Goal: Check status: Check status

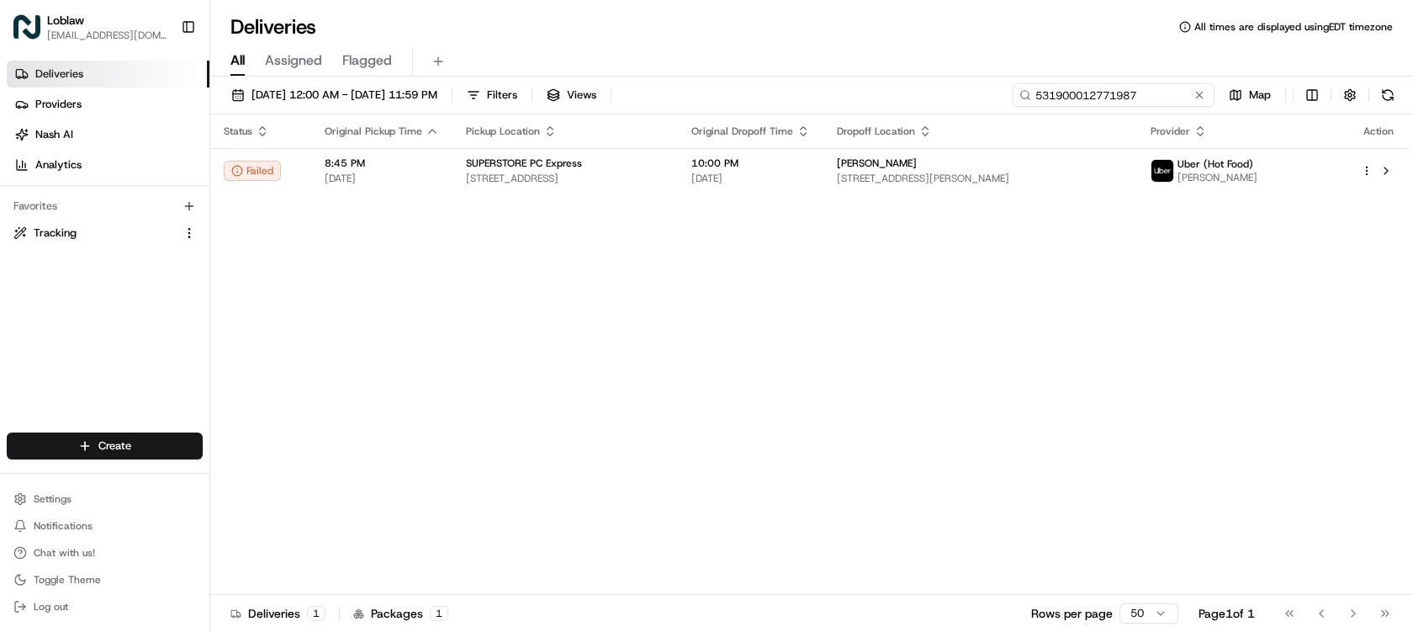
click at [1180, 96] on input "531900012771987" at bounding box center [1114, 95] width 202 height 24
paste input "2512"
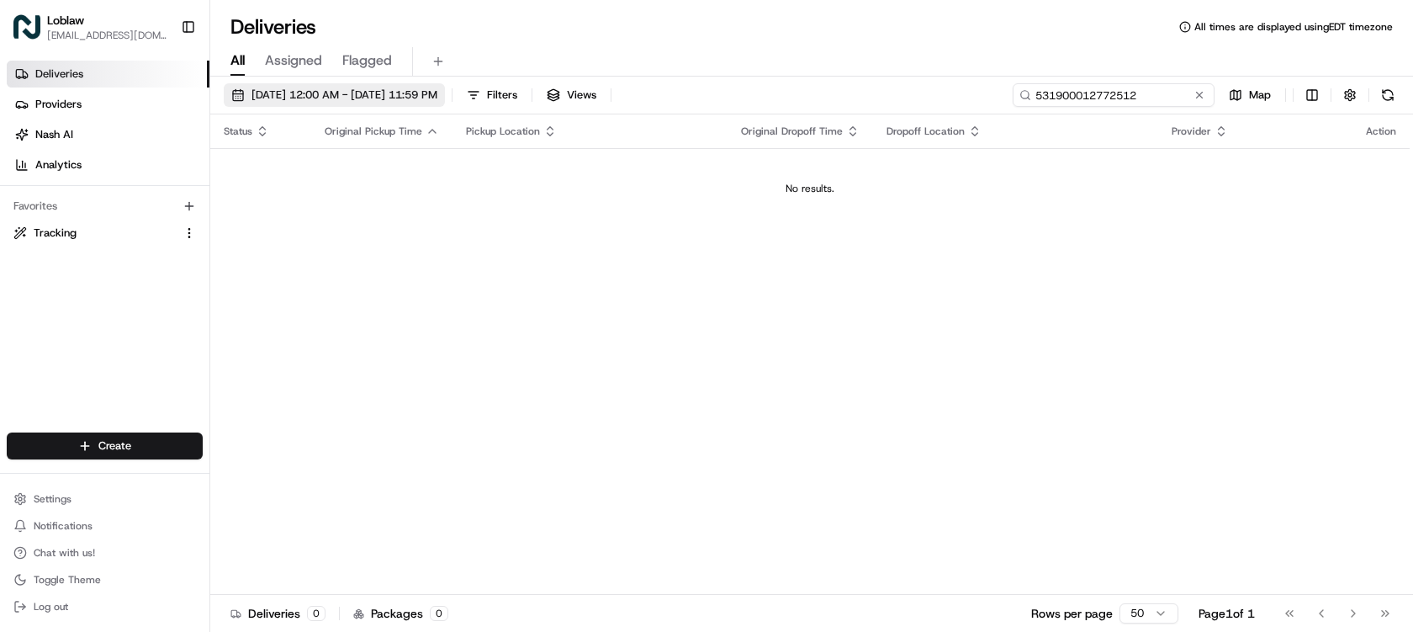
type input "531900012772512"
click at [357, 86] on button "Aug 18 2025 12:00 AM - Aug 18 2025 11:59 PM" at bounding box center [334, 95] width 221 height 24
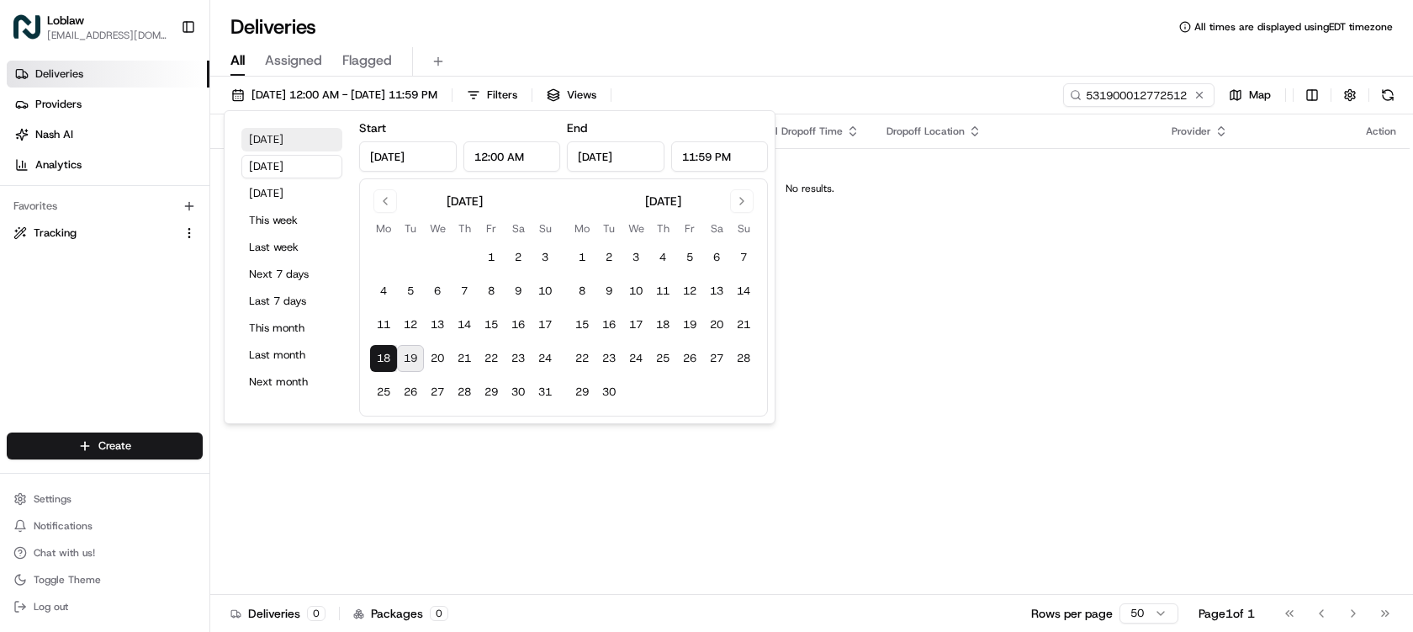
click at [298, 144] on button "Today" at bounding box center [291, 140] width 101 height 24
type input "Aug 19, 2025"
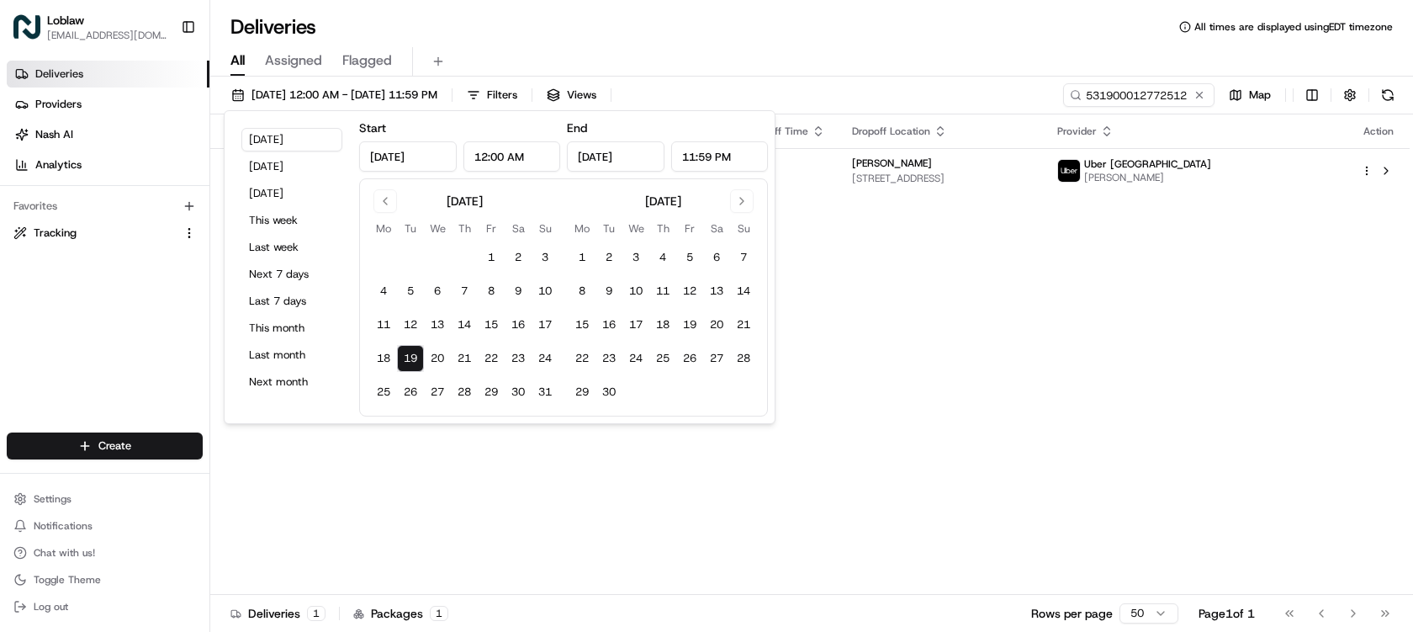
click at [843, 44] on div "All Assigned Flagged" at bounding box center [811, 58] width 1203 height 36
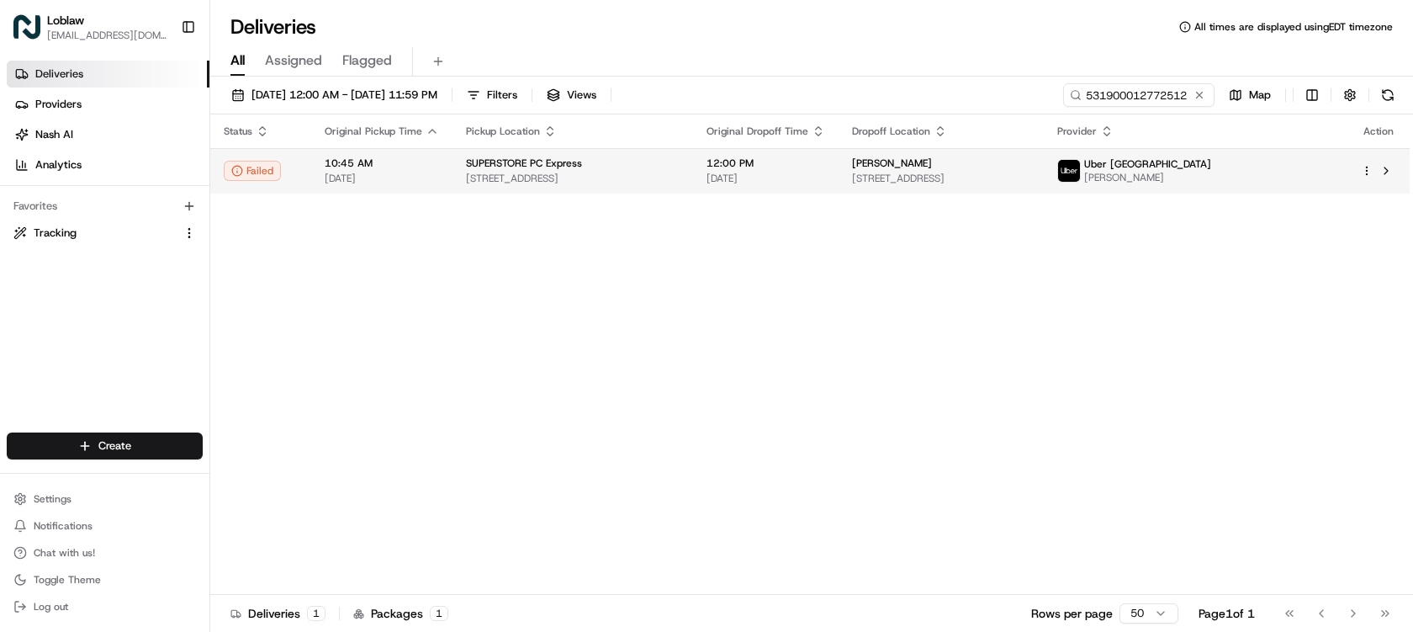
click at [990, 173] on span "10108 100 Ave., Grande Prairie, AB T8V 0V5, Canada" at bounding box center [941, 178] width 178 height 13
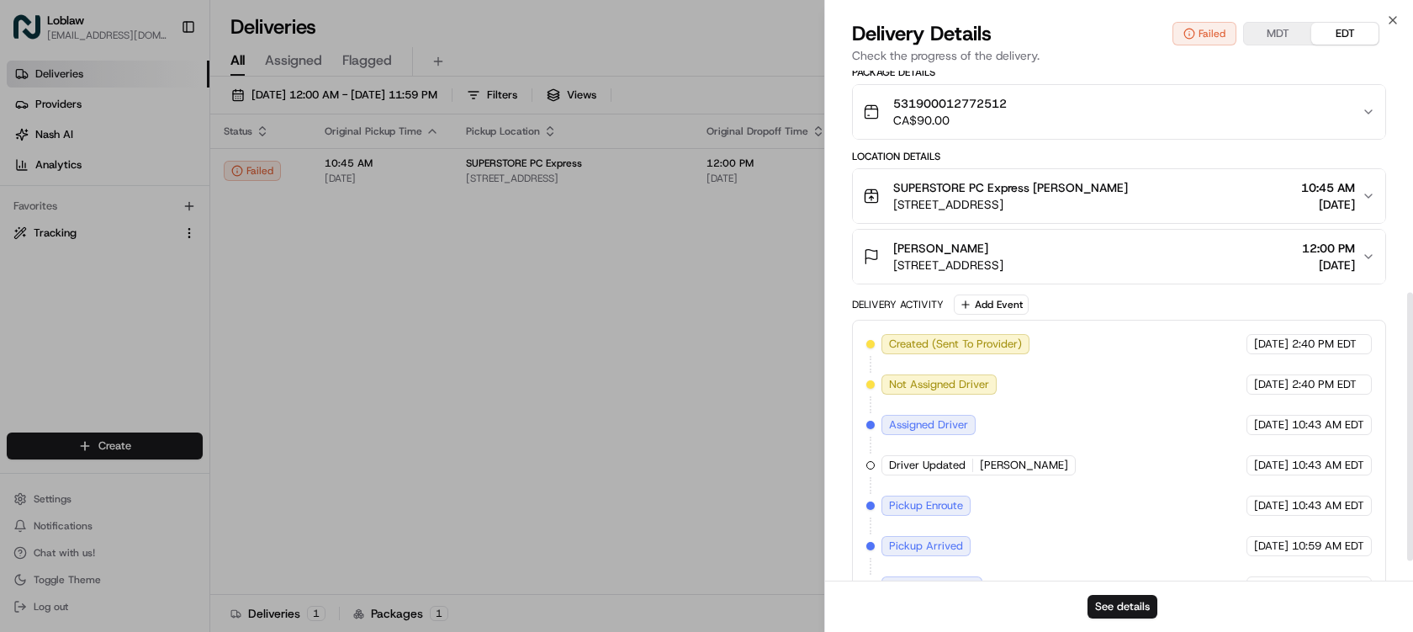
scroll to position [458, 0]
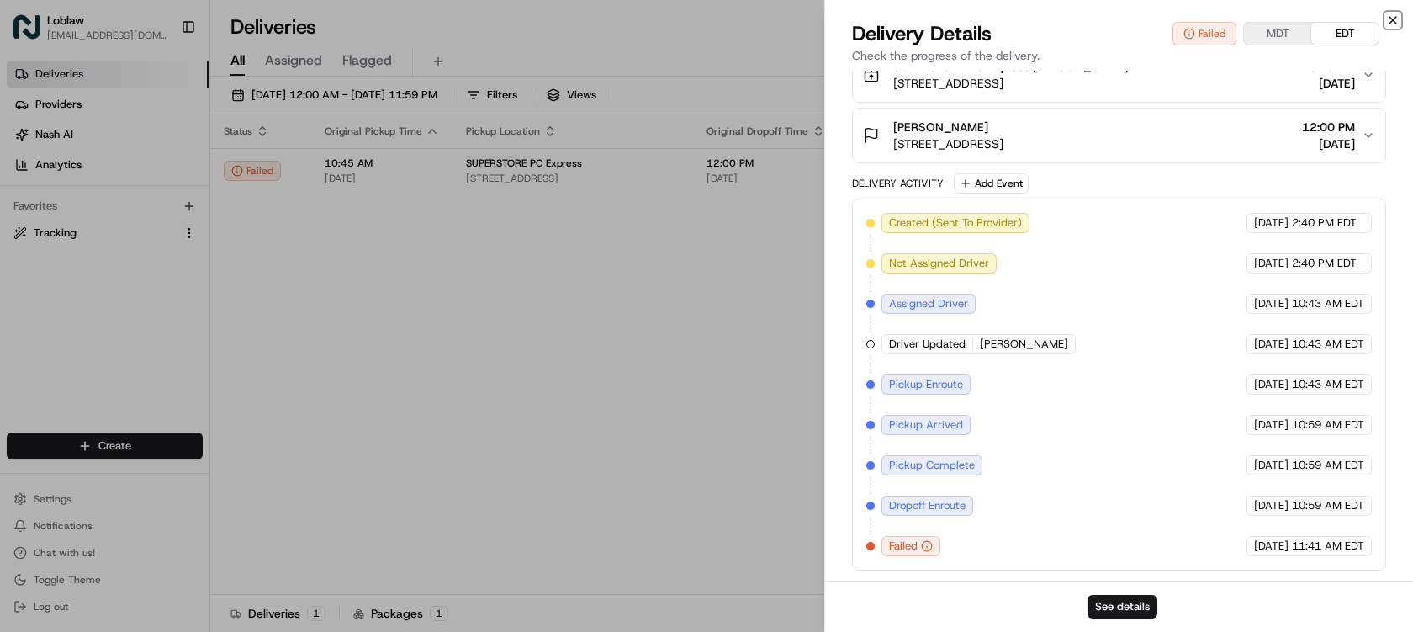
click at [1392, 22] on icon "button" at bounding box center [1393, 19] width 13 height 13
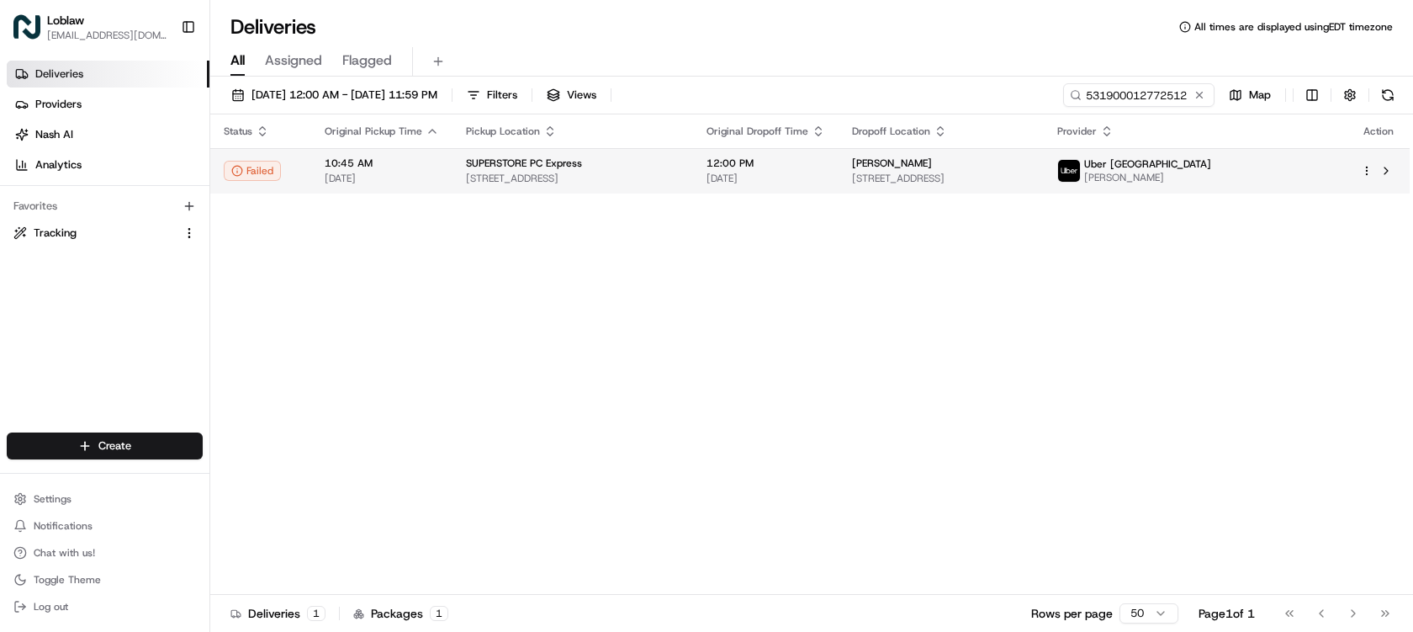
click at [761, 166] on td "12:00 PM Aug 19 2025" at bounding box center [766, 170] width 146 height 45
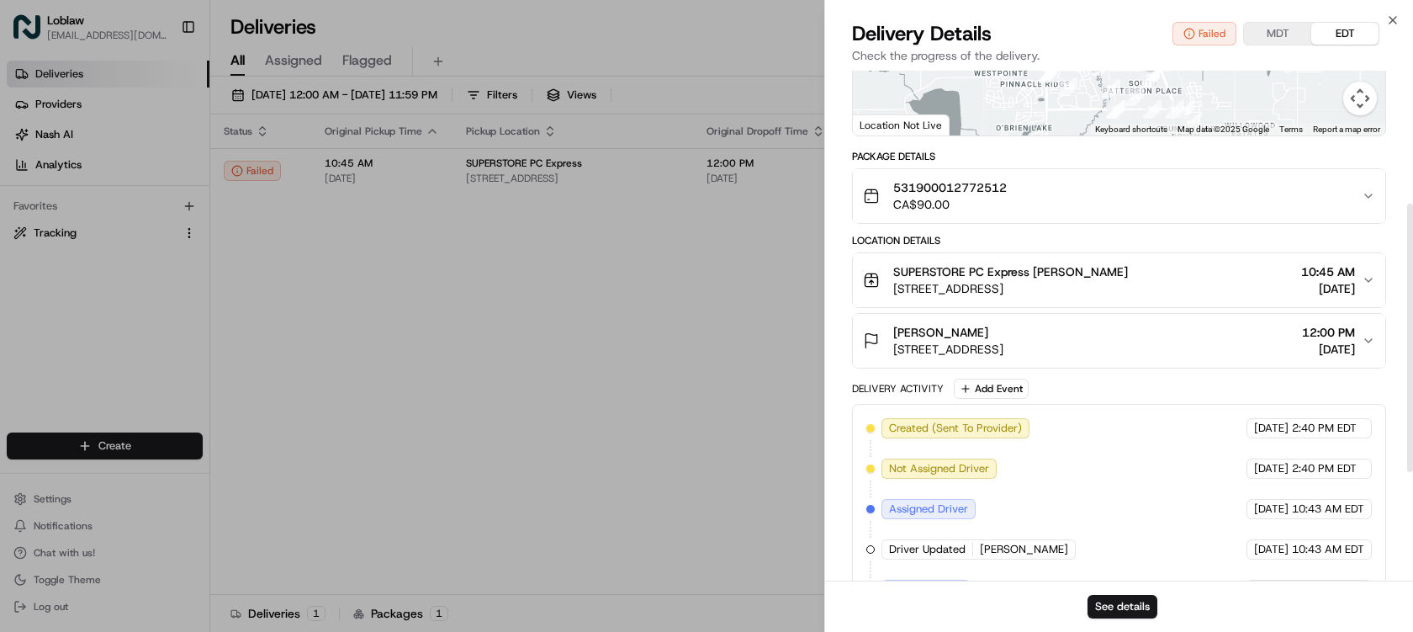
scroll to position [421, 0]
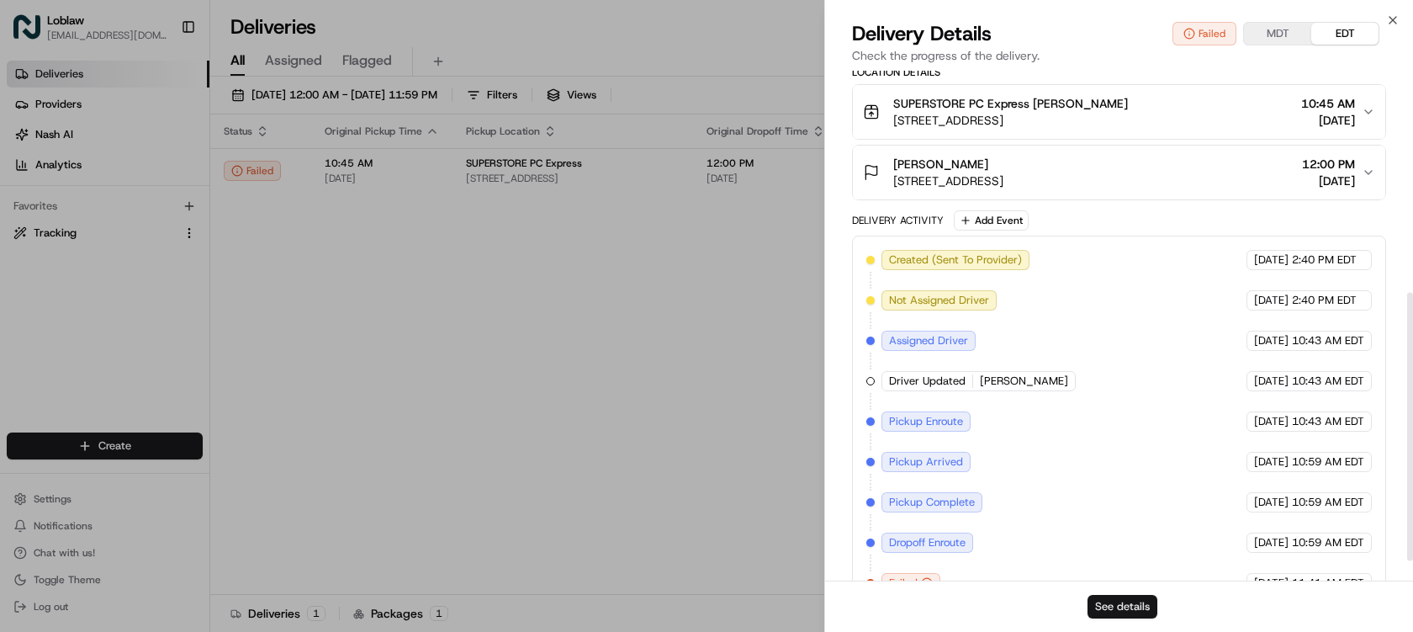
click at [1132, 609] on button "See details" at bounding box center [1123, 607] width 70 height 24
click at [1392, 11] on div "Close Delivery Details Failed MDT EDT Check the progress of the delivery. Provi…" at bounding box center [1119, 316] width 589 height 632
click at [1392, 19] on icon "button" at bounding box center [1393, 20] width 7 height 7
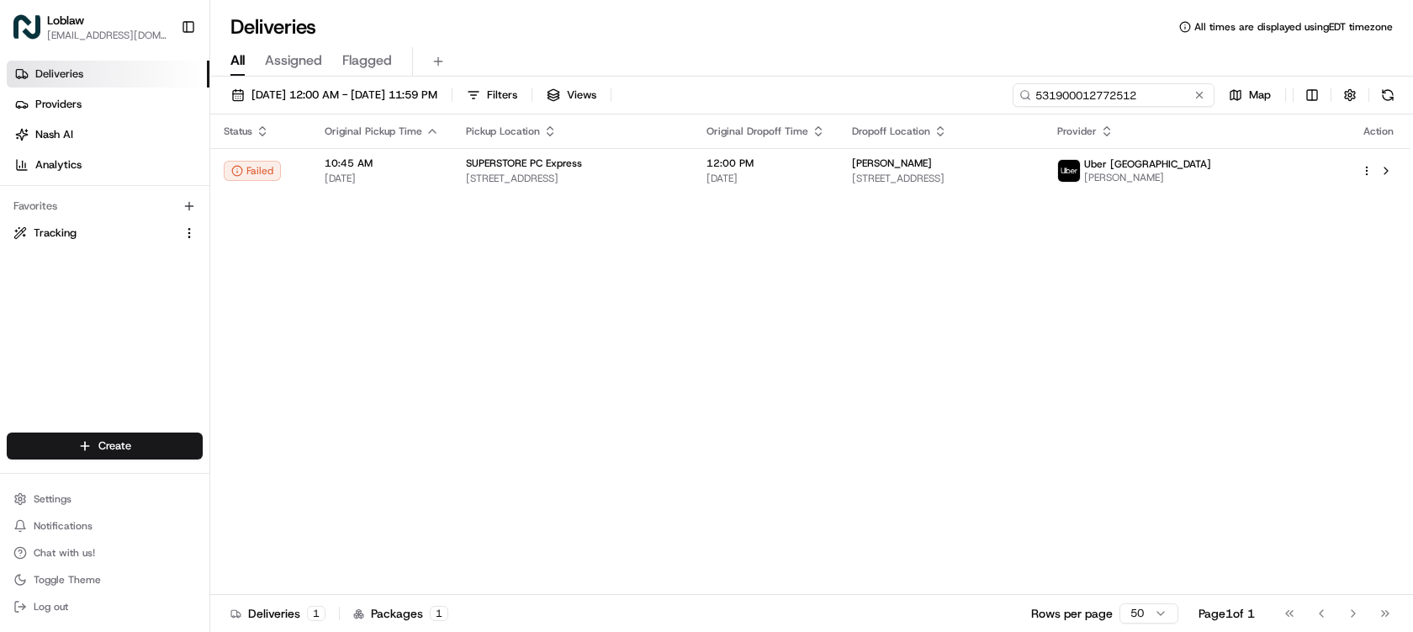
click at [1110, 94] on input "531900012772512" at bounding box center [1114, 95] width 202 height 24
paste input "97605"
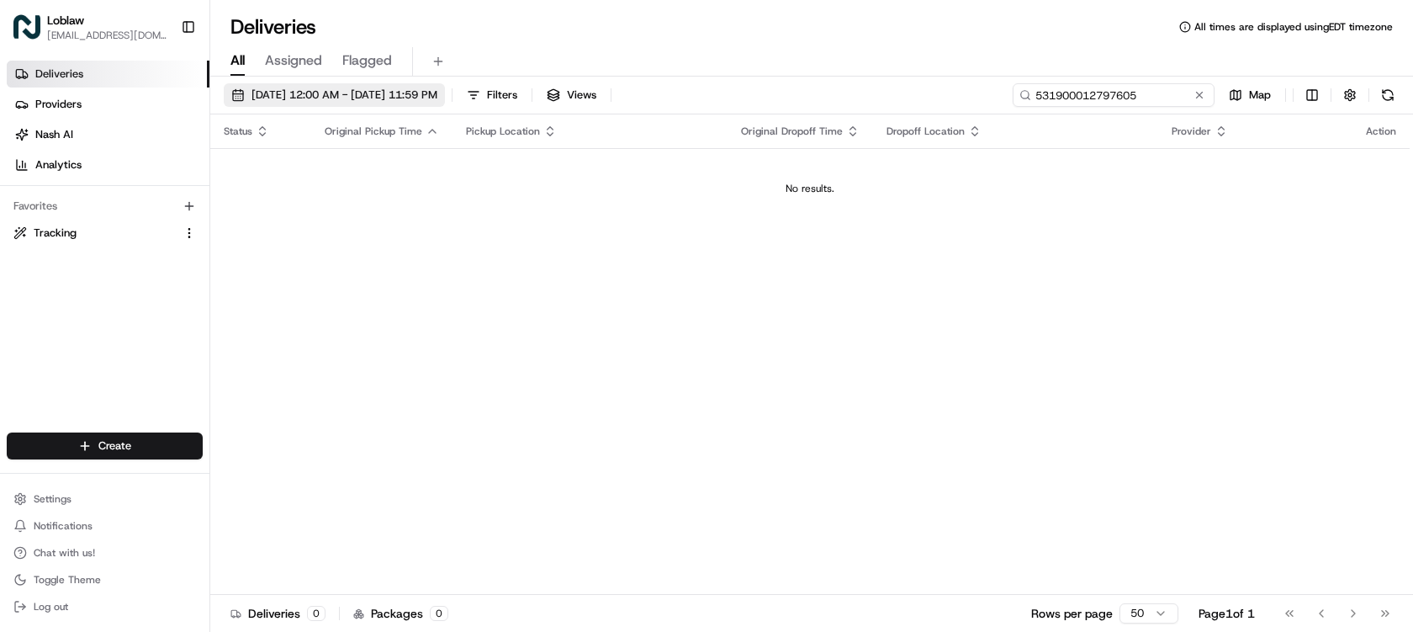
type input "531900012797605"
click at [406, 92] on span "Aug 19 2025 12:00 AM - Aug 19 2025 11:59 PM" at bounding box center [345, 94] width 186 height 15
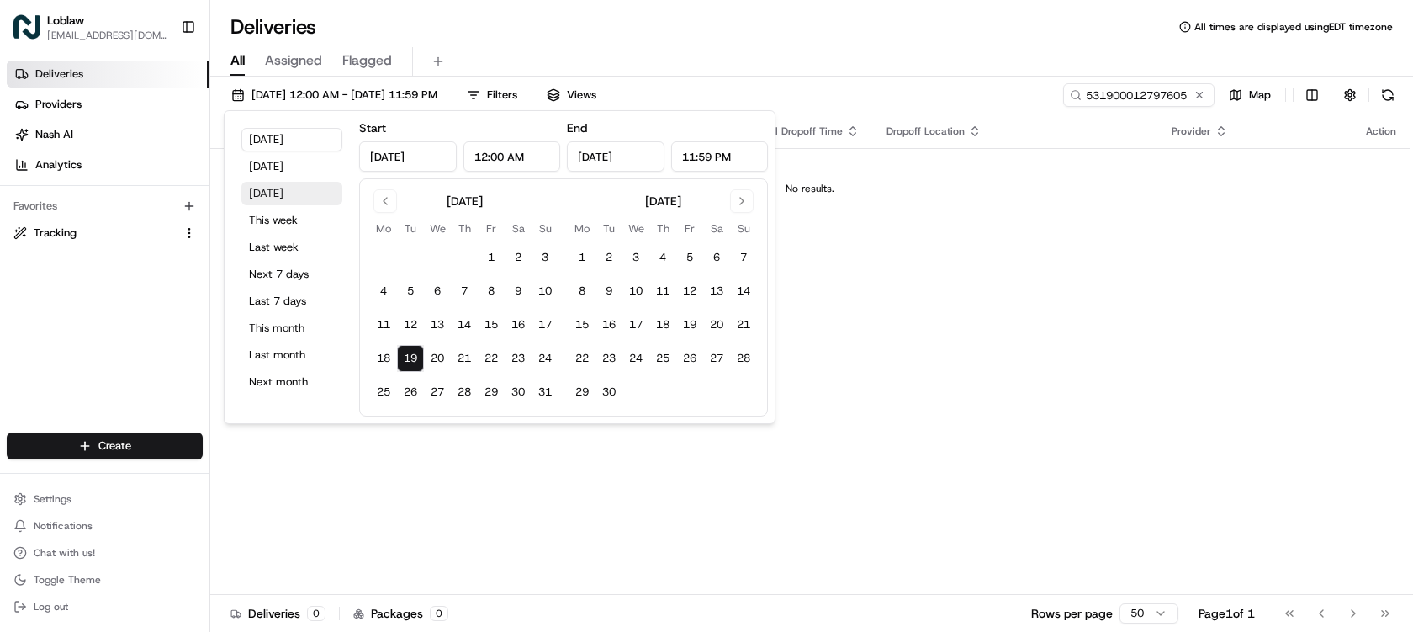
click at [287, 191] on button "Tomorrow" at bounding box center [291, 194] width 101 height 24
type input "Aug 20, 2025"
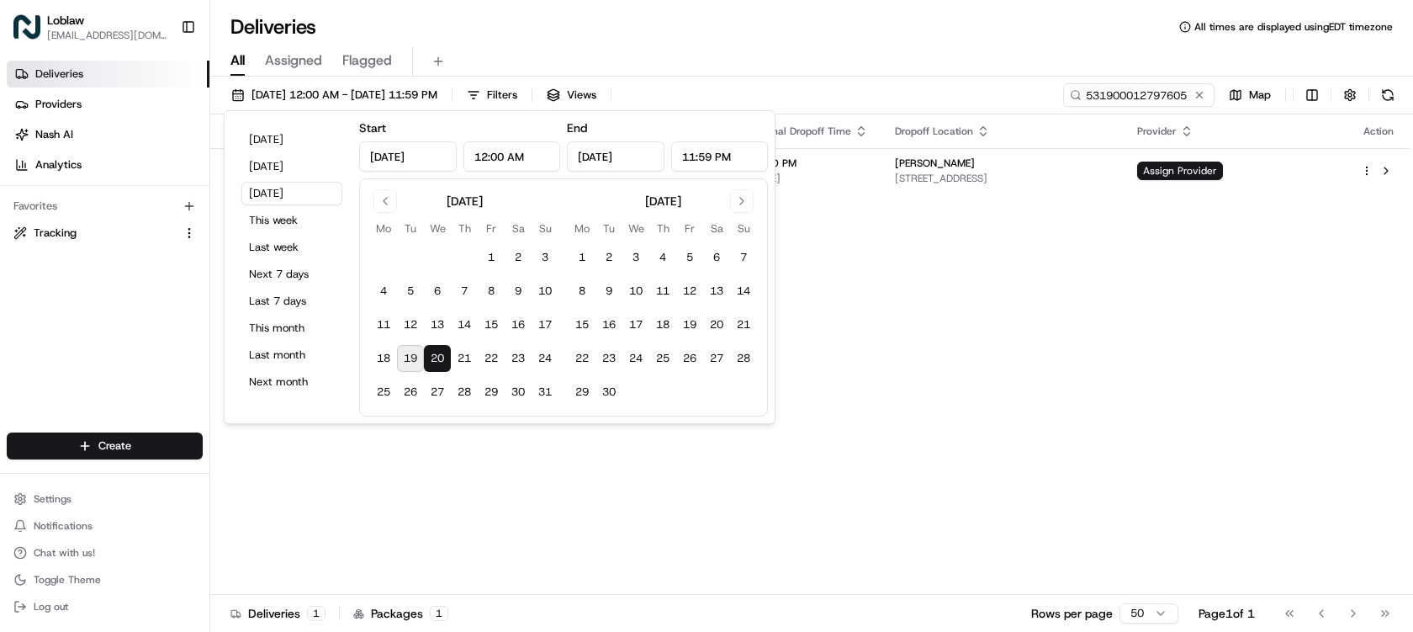
click at [893, 55] on div "All Assigned Flagged" at bounding box center [811, 61] width 1203 height 29
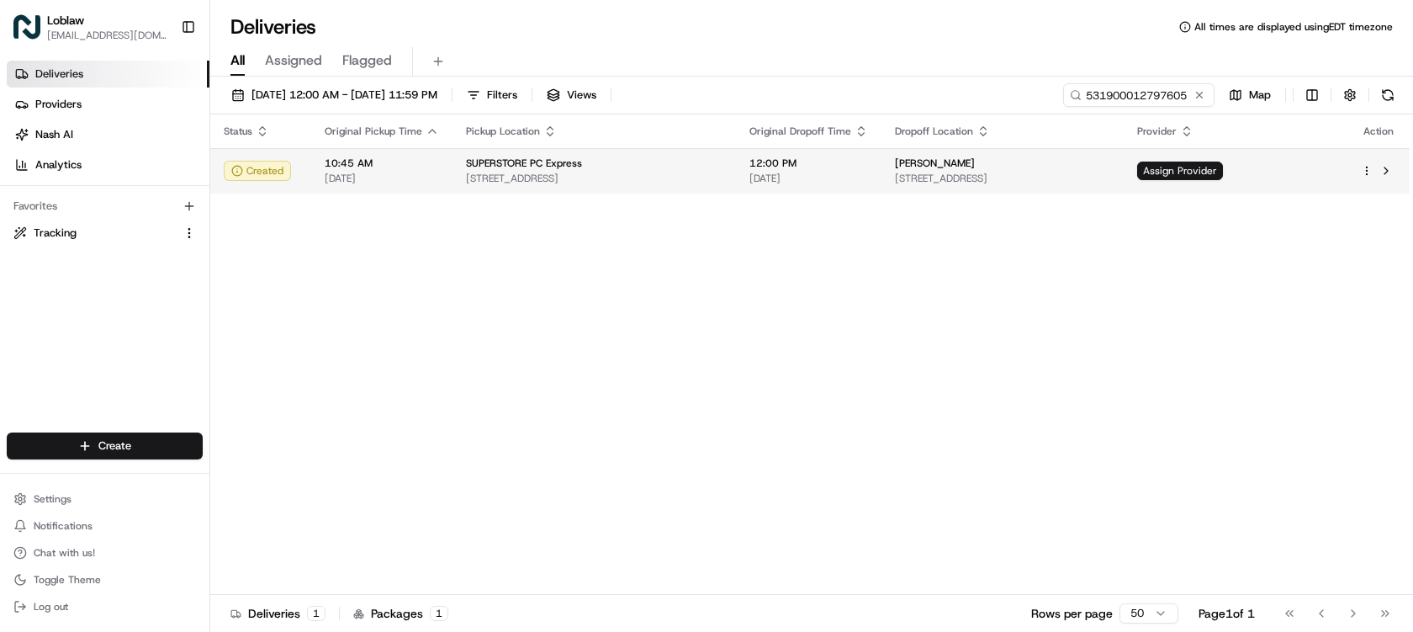
click at [1111, 177] on span "[STREET_ADDRESS]" at bounding box center [1002, 178] width 215 height 13
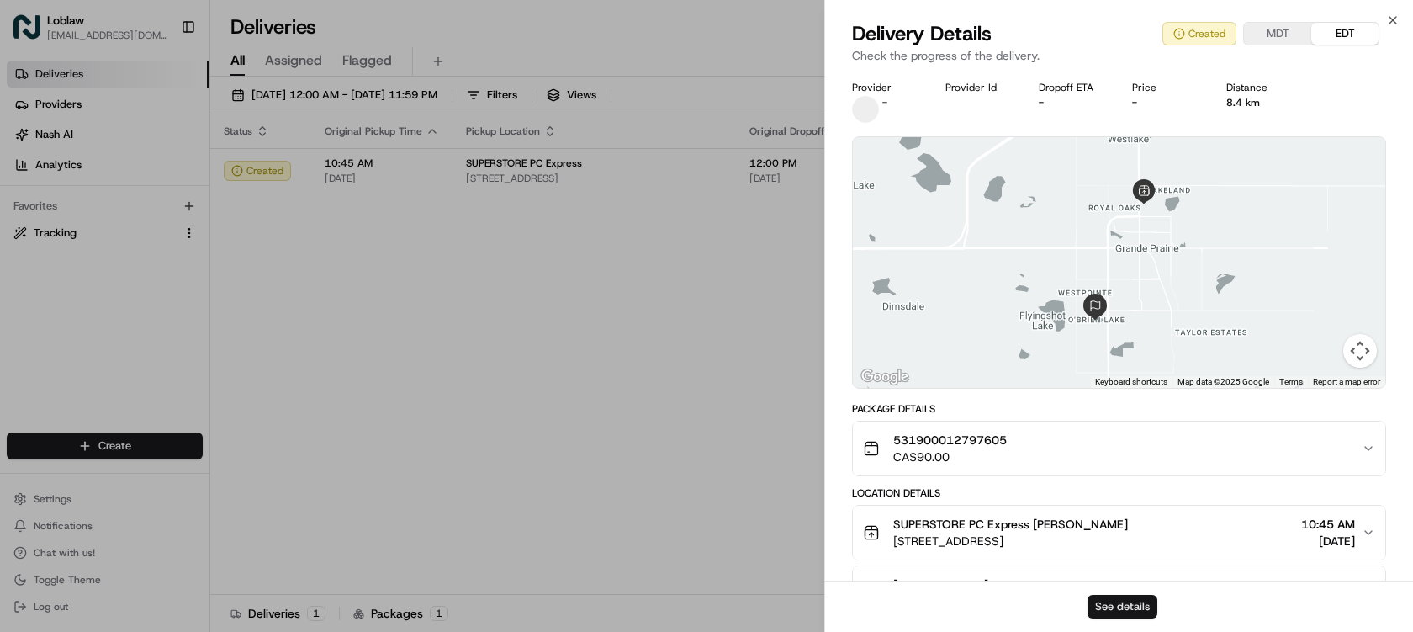
click at [1134, 603] on button "See details" at bounding box center [1123, 607] width 70 height 24
click at [1392, 16] on icon "button" at bounding box center [1393, 19] width 13 height 13
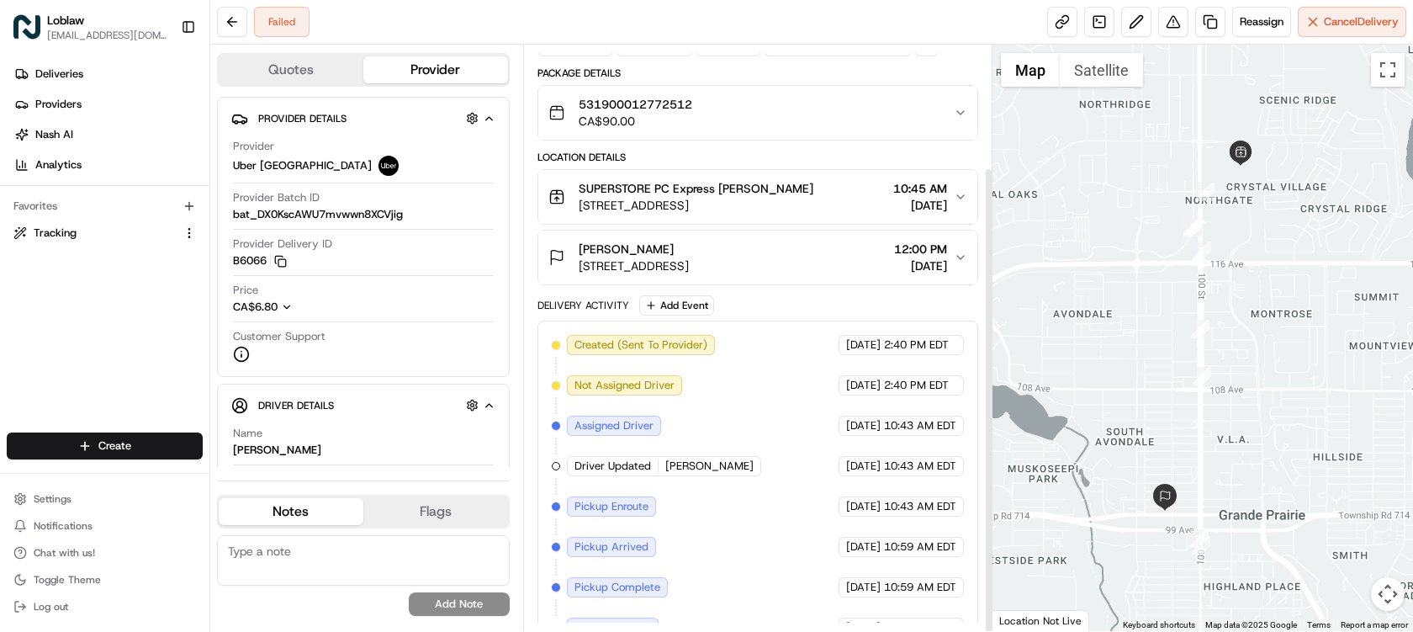
scroll to position [154, 0]
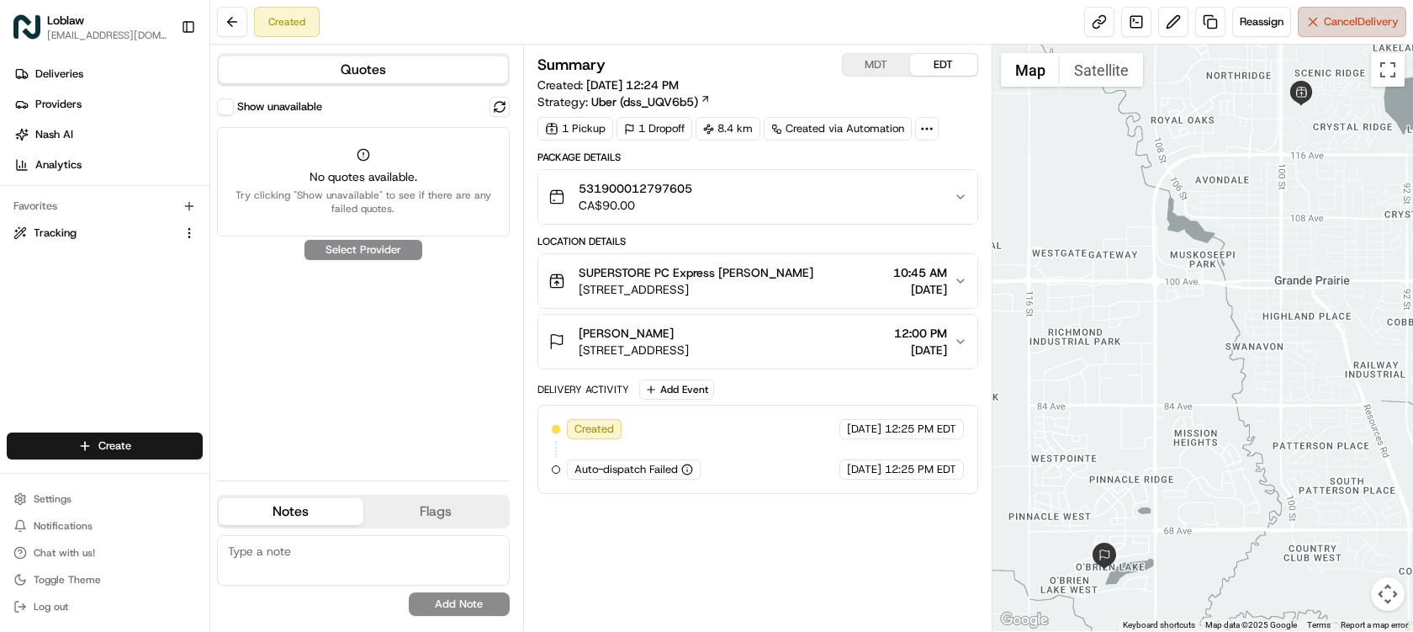
click at [1367, 25] on span "Cancel Delivery" at bounding box center [1361, 21] width 75 height 15
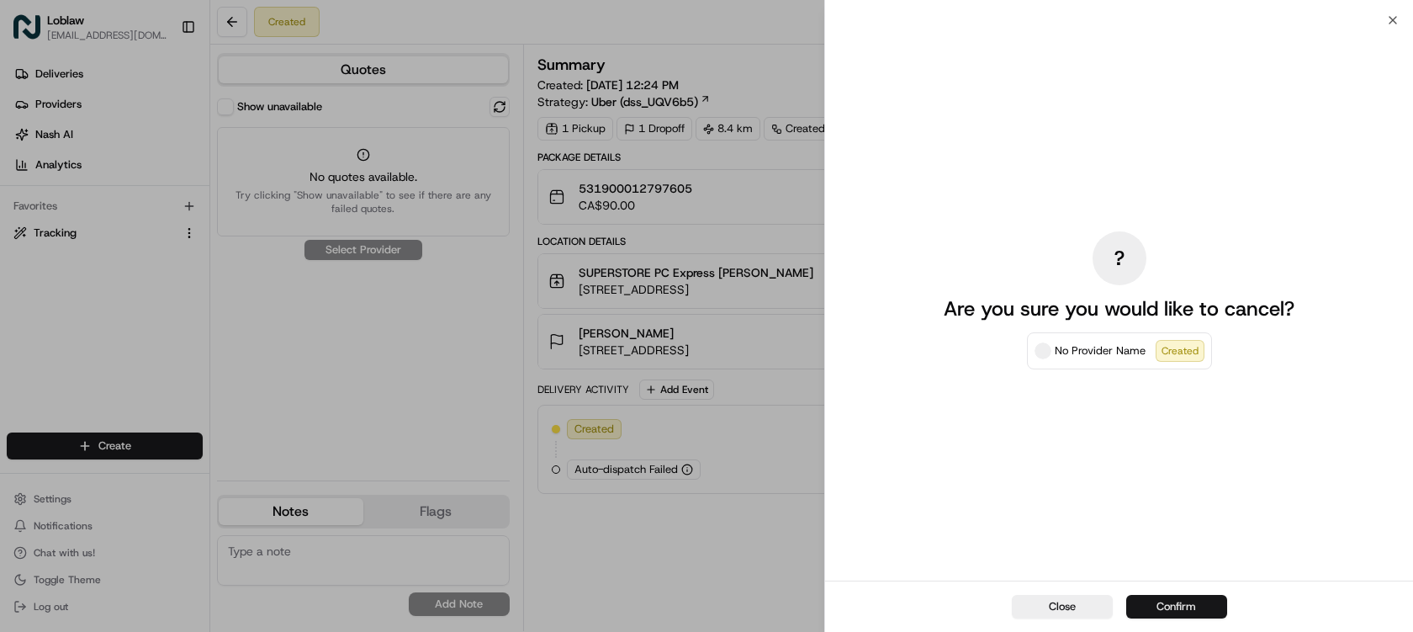
click at [1191, 612] on button "Confirm" at bounding box center [1177, 607] width 101 height 24
